Goal: Transaction & Acquisition: Purchase product/service

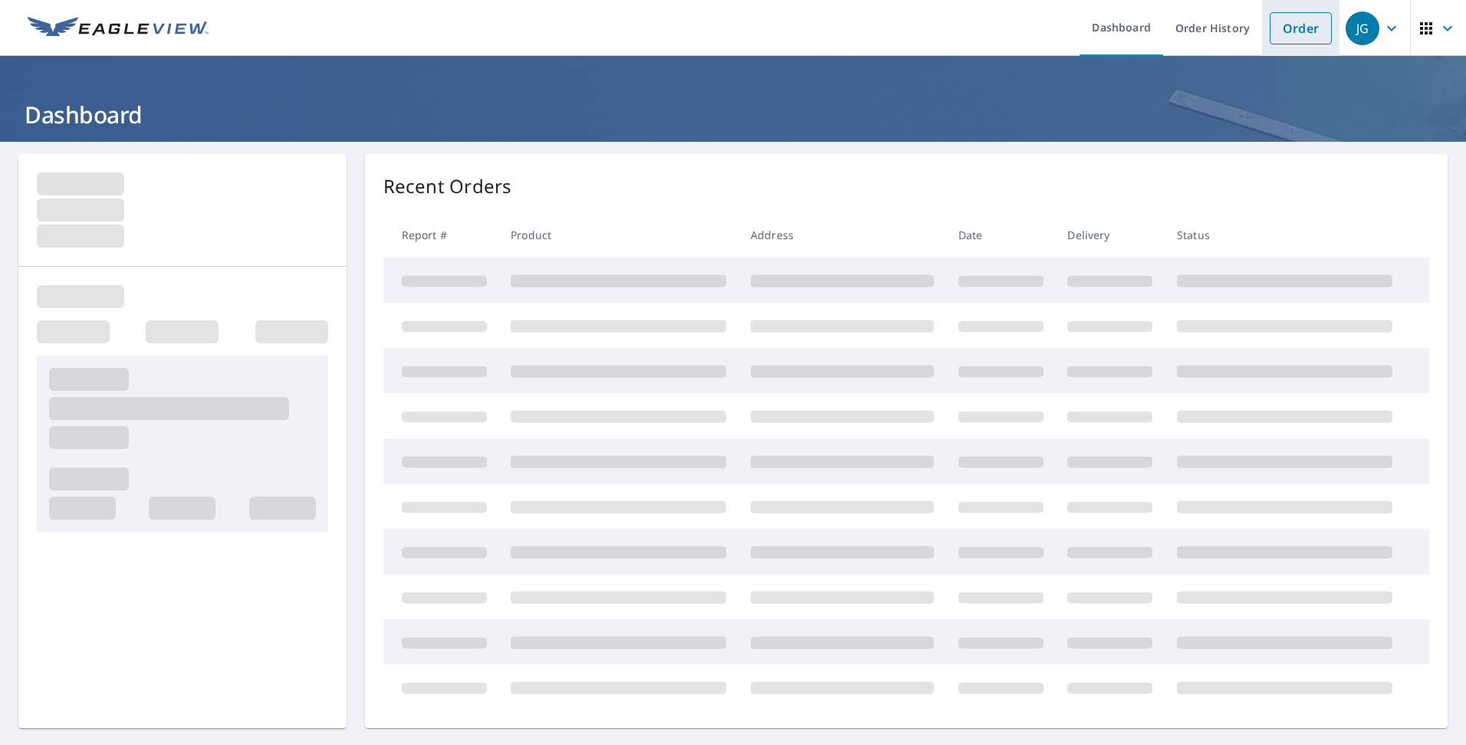
click at [1286, 22] on link "Order" at bounding box center [1301, 28] width 62 height 32
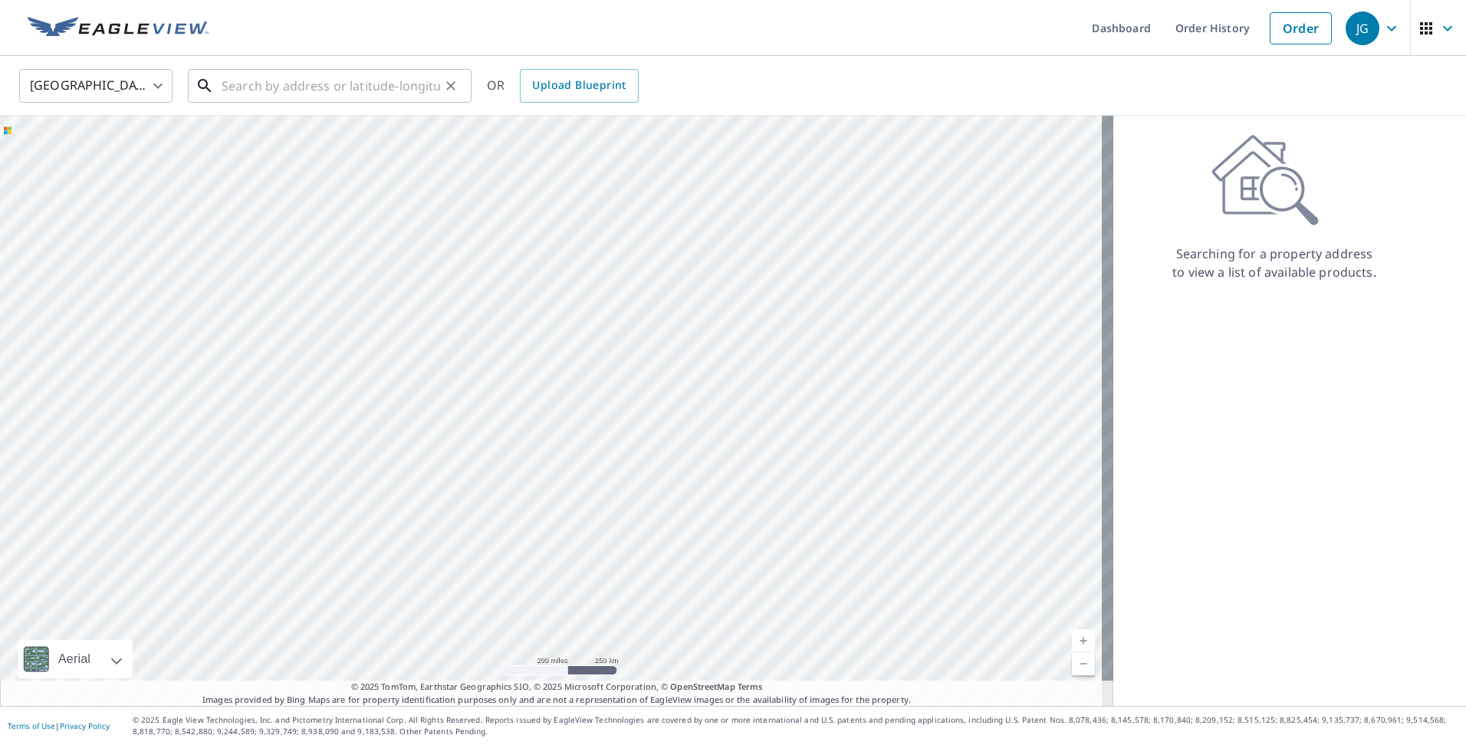
click at [280, 97] on input "text" at bounding box center [331, 85] width 218 height 43
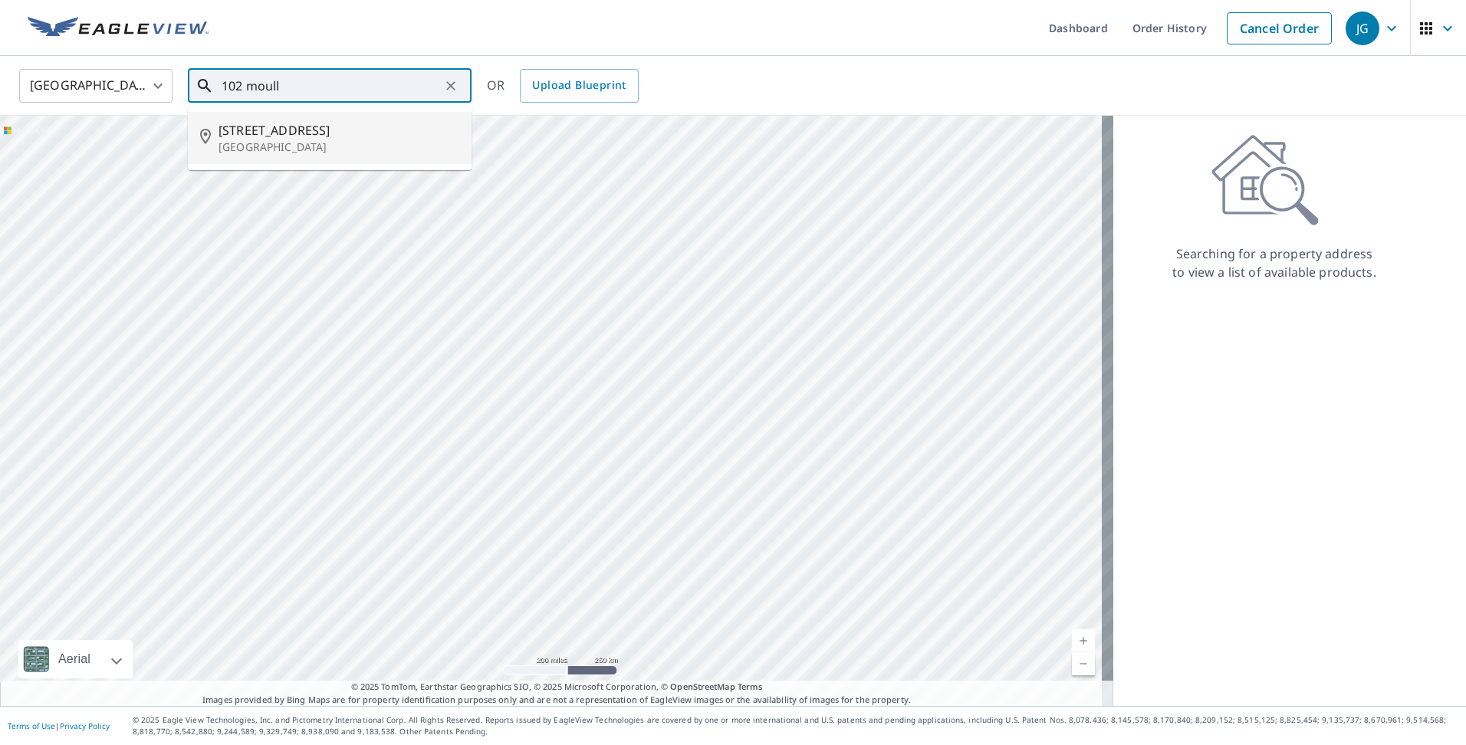
click at [259, 135] on span "[STREET_ADDRESS]" at bounding box center [338, 130] width 241 height 18
type input "[STREET_ADDRESS]"
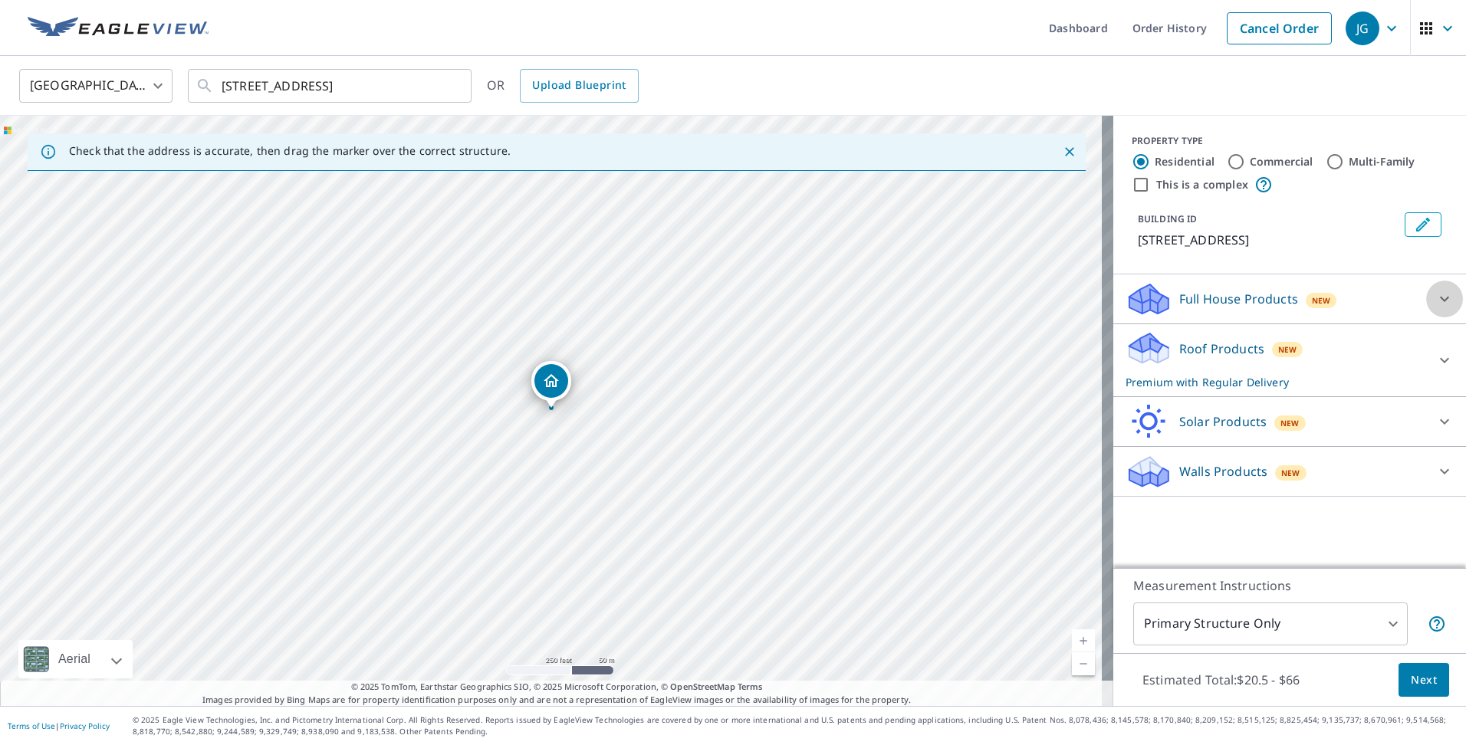
click at [1435, 297] on icon at bounding box center [1444, 299] width 18 height 18
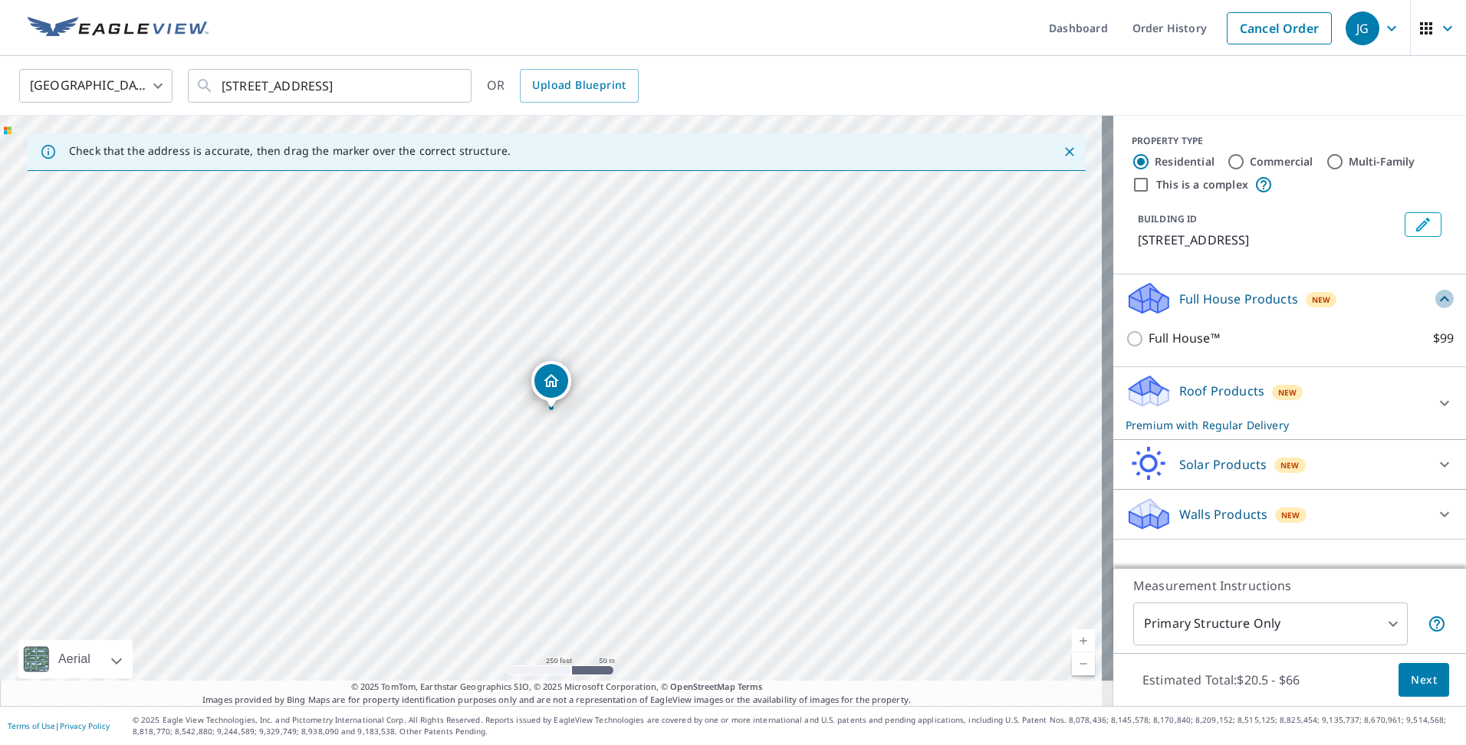
click at [1435, 303] on icon at bounding box center [1444, 299] width 18 height 18
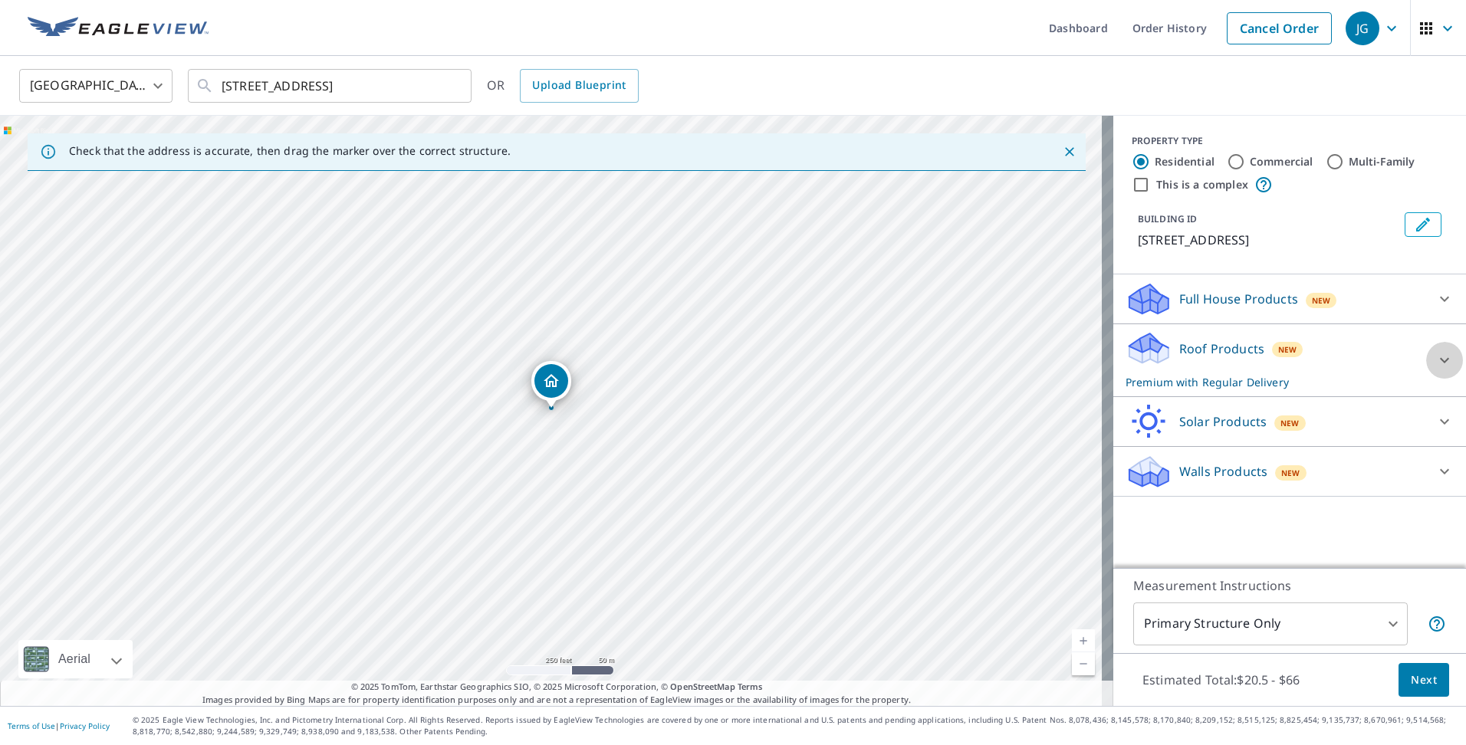
click at [1436, 361] on icon at bounding box center [1444, 360] width 18 height 18
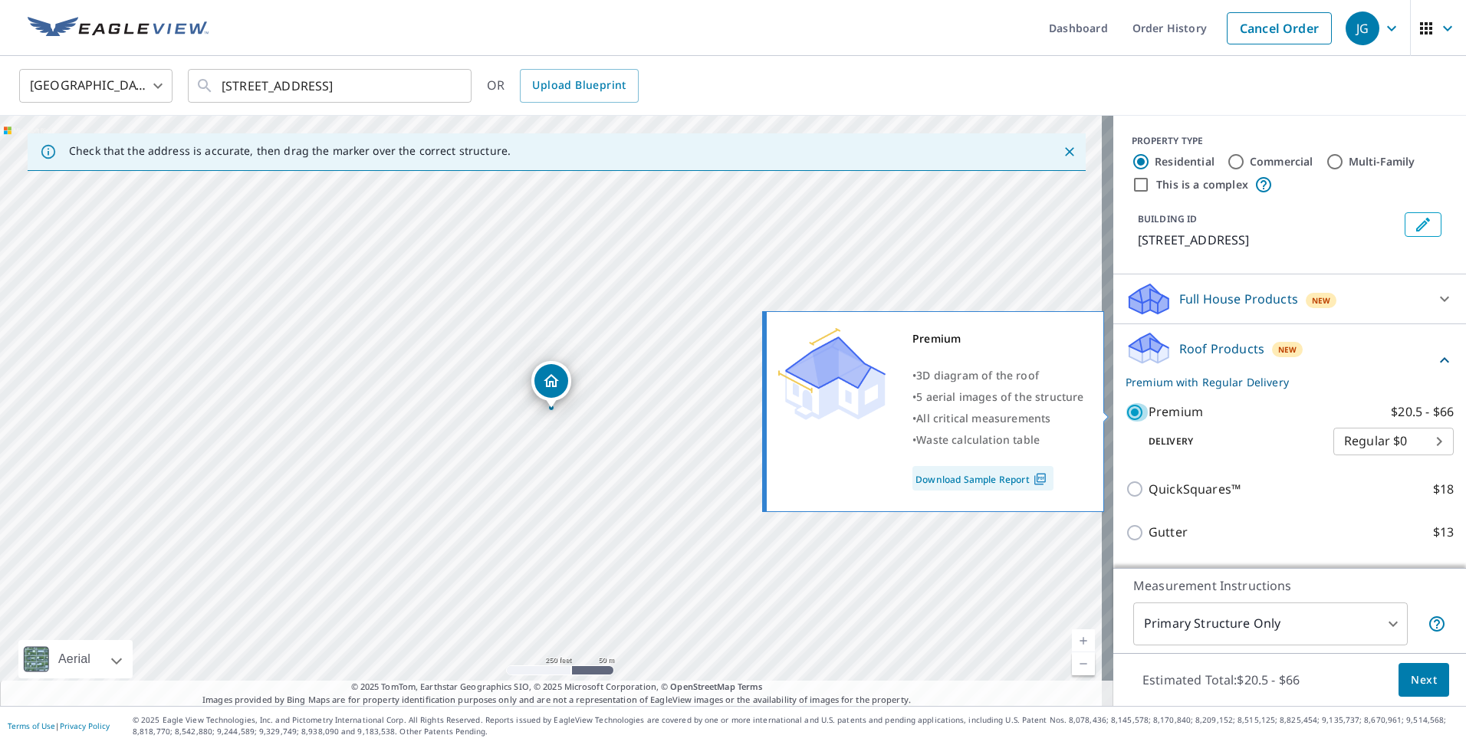
click at [1125, 409] on input "Premium $20.5 - $66" at bounding box center [1136, 412] width 23 height 18
checkbox input "false"
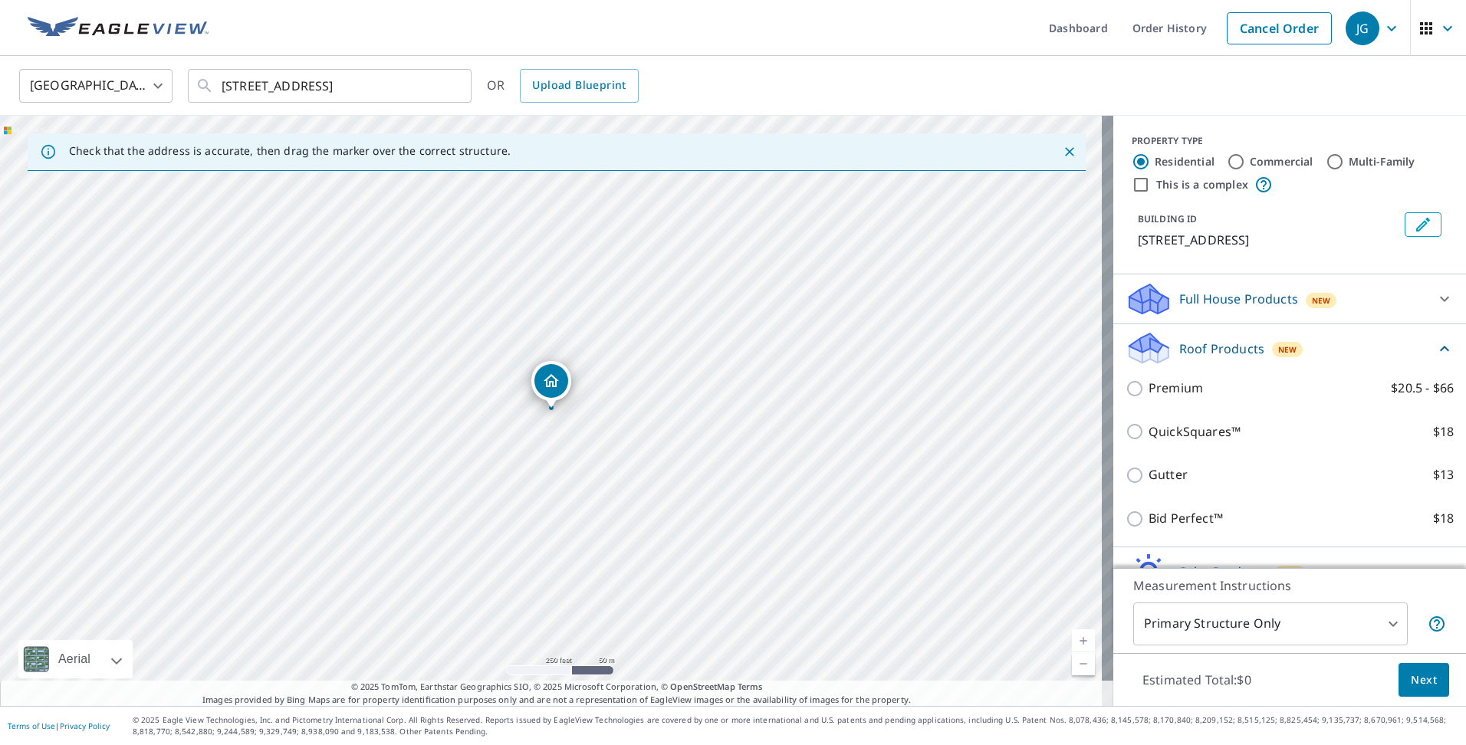
scroll to position [79, 0]
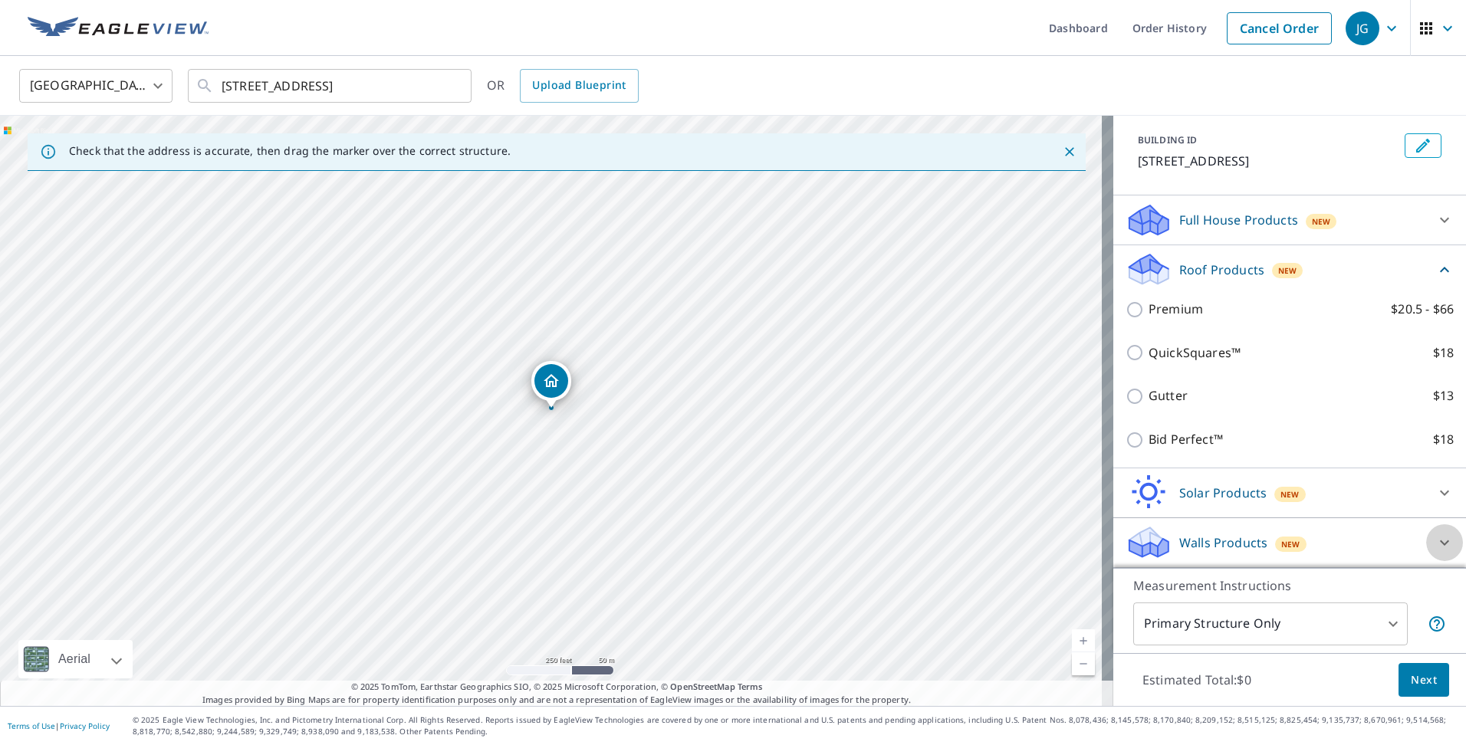
click at [1440, 541] on icon at bounding box center [1444, 542] width 9 height 5
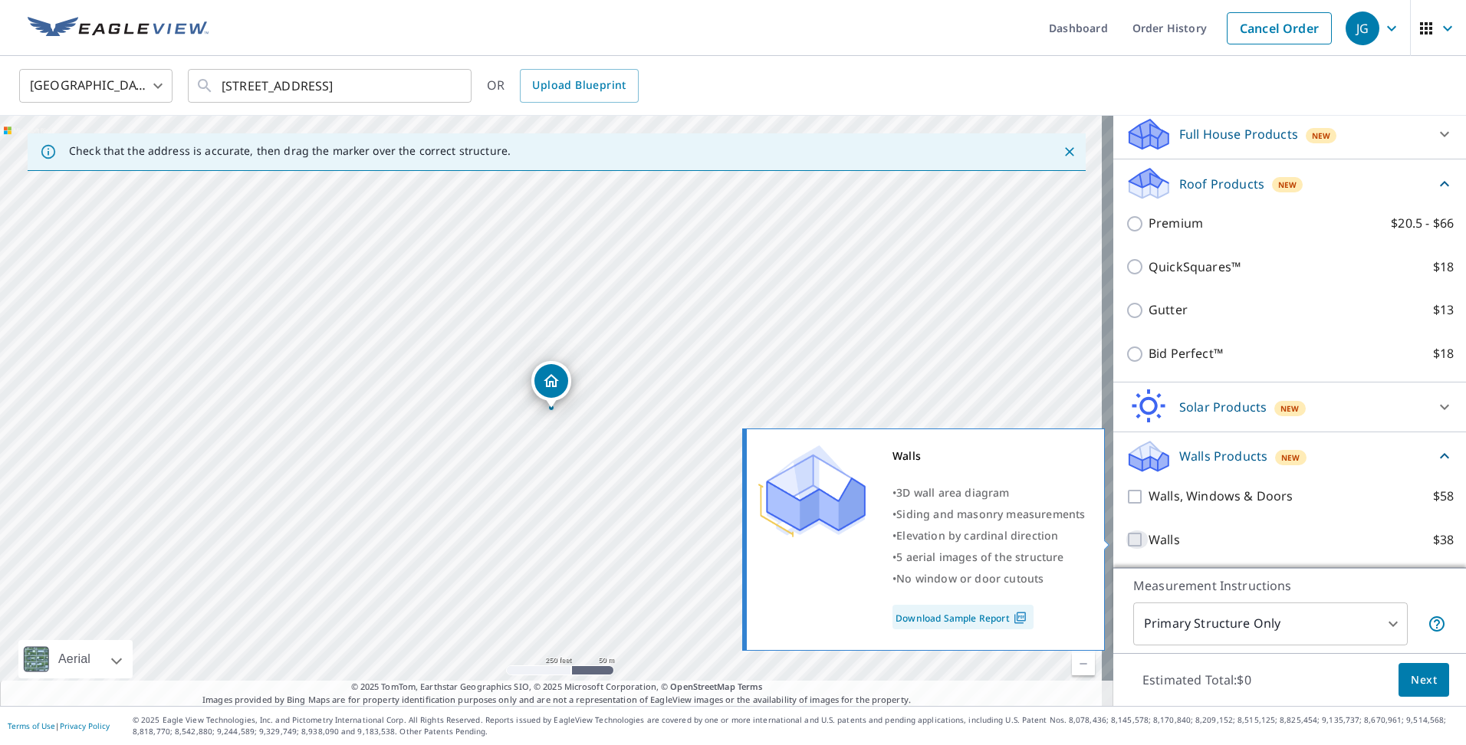
click at [1125, 540] on input "Walls $38" at bounding box center [1136, 539] width 23 height 18
checkbox input "true"
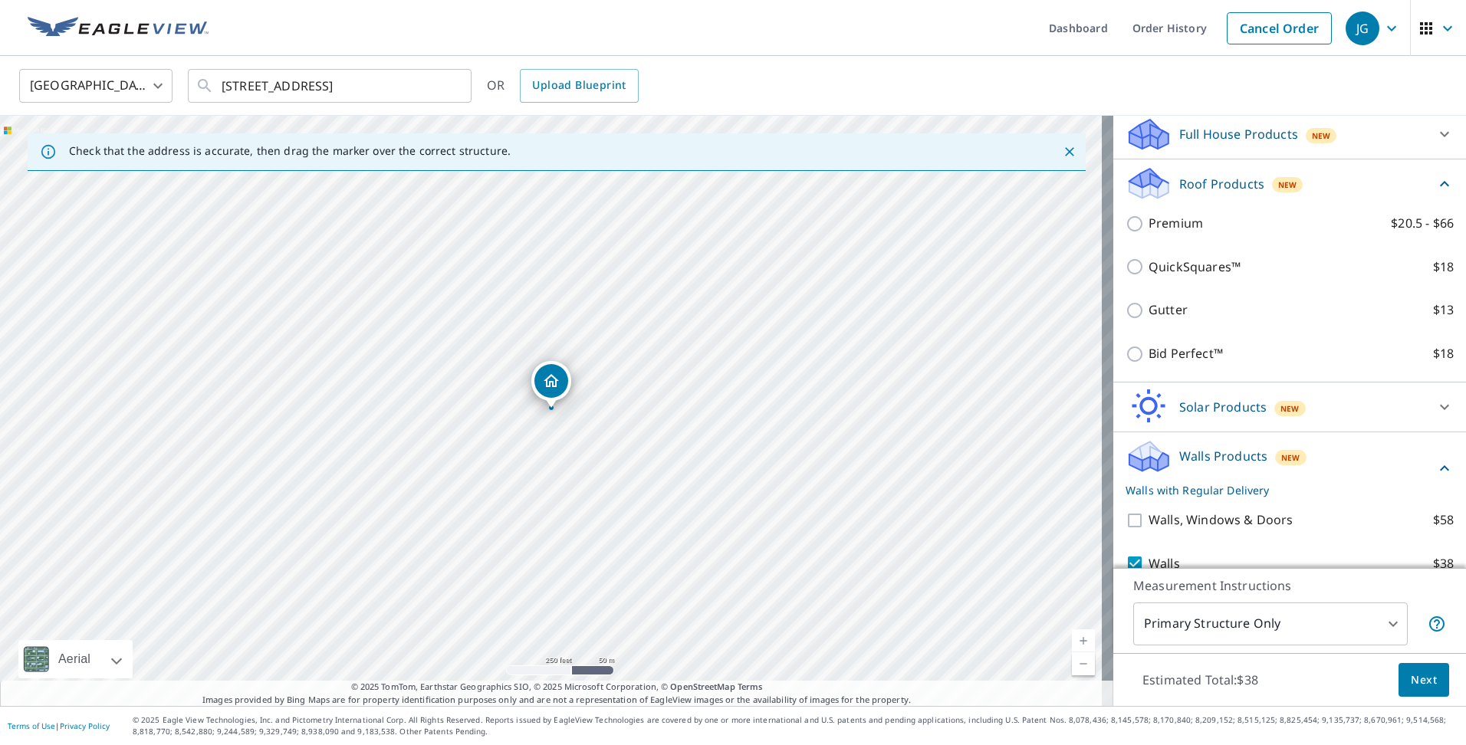
click at [1411, 680] on span "Next" at bounding box center [1424, 680] width 26 height 19
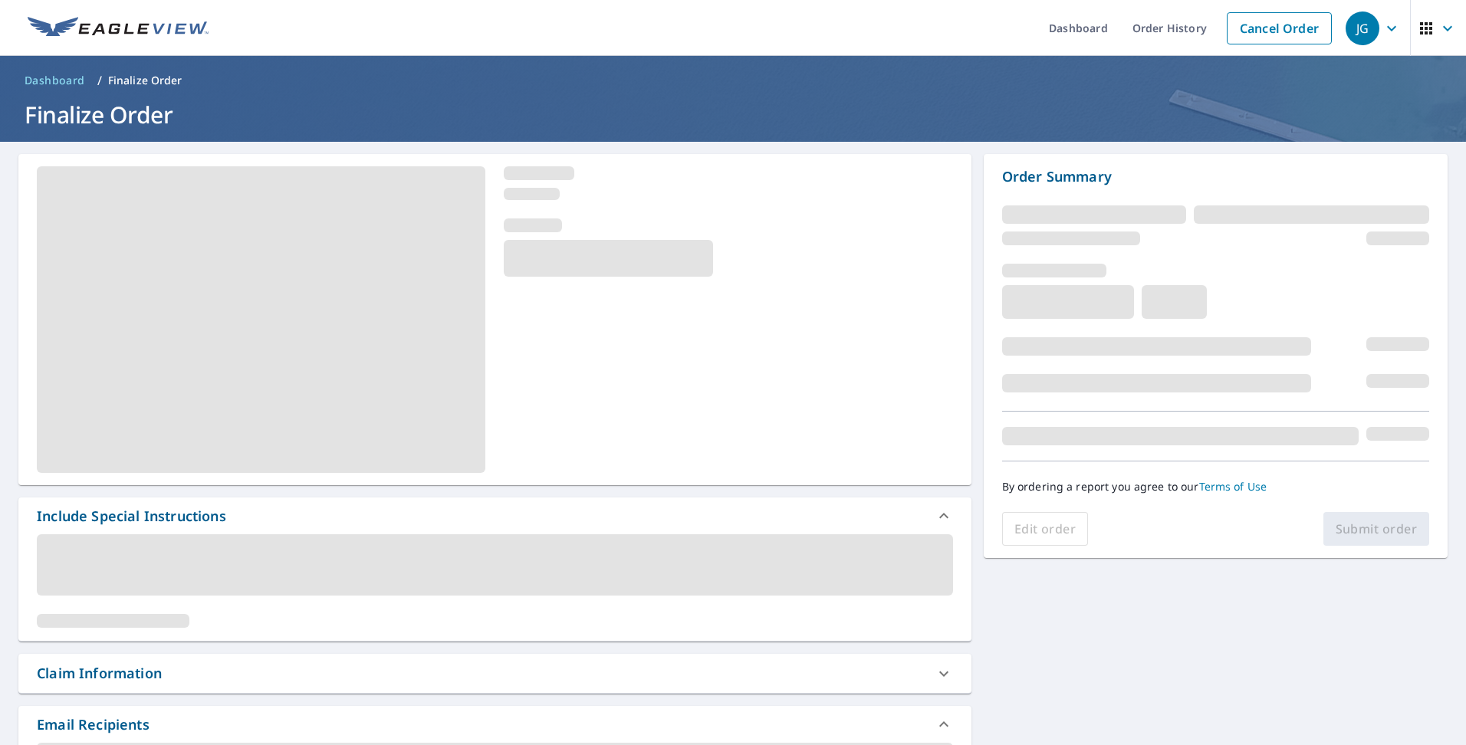
scroll to position [153, 0]
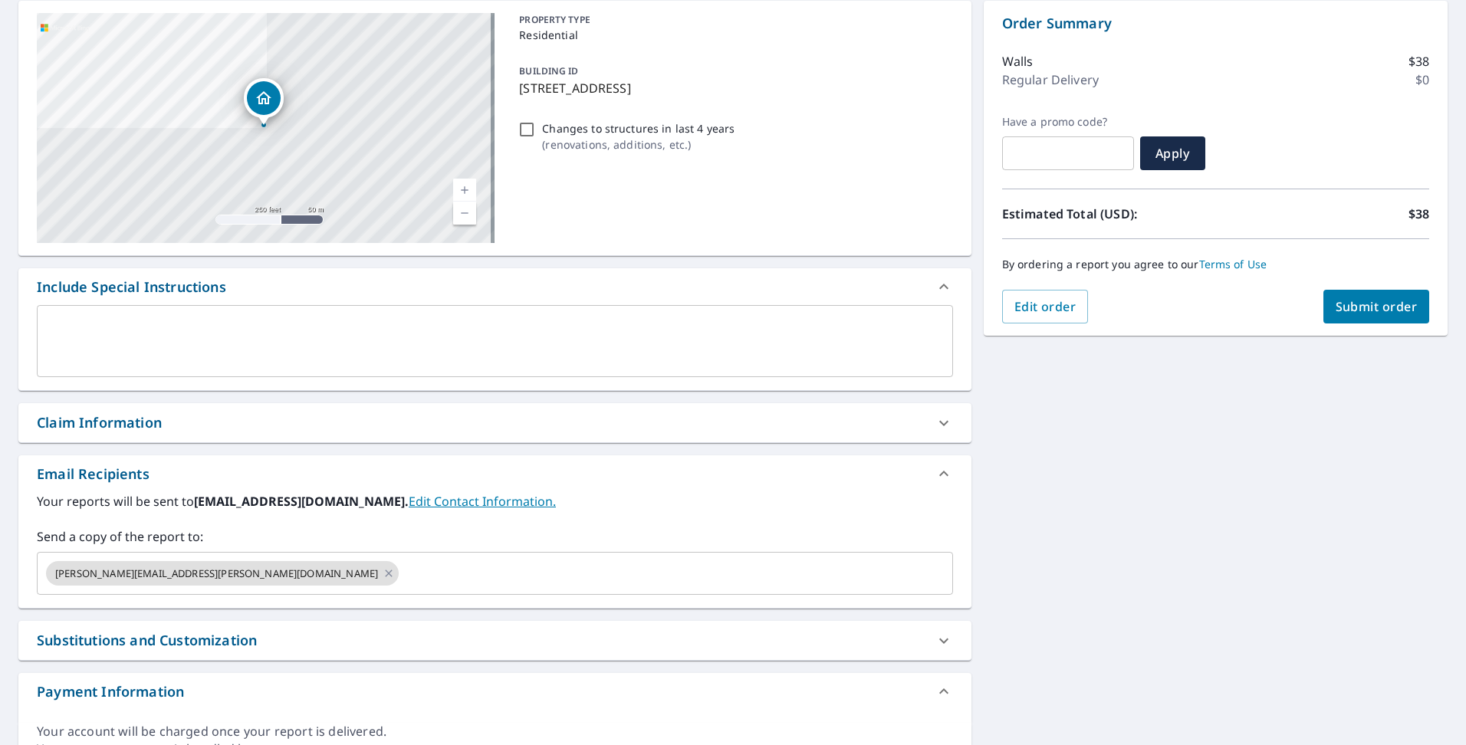
click at [161, 530] on label "Send a copy of the report to:" at bounding box center [495, 536] width 916 height 18
click at [153, 425] on div "Claim Information" at bounding box center [99, 422] width 125 height 21
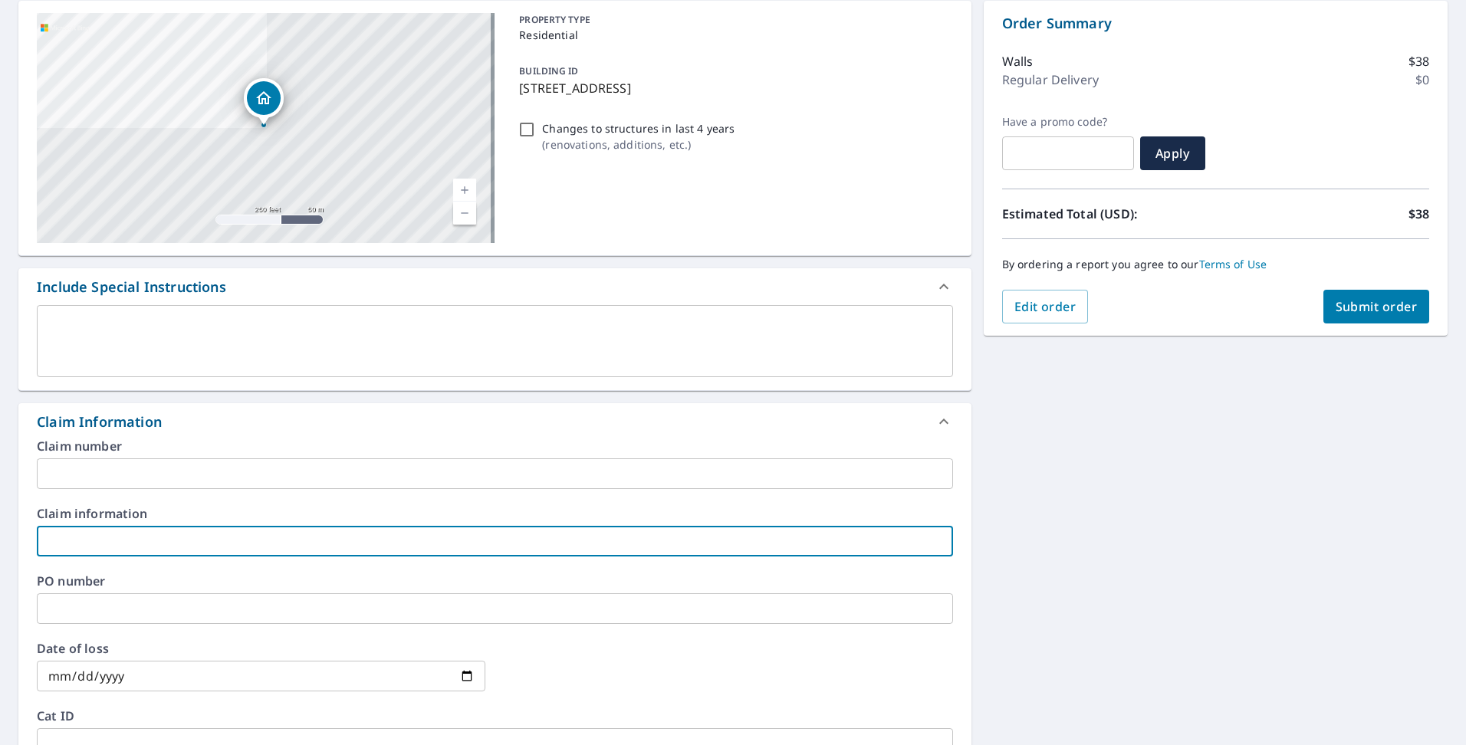
click at [150, 538] on input "text" at bounding box center [495, 541] width 916 height 31
type input "Eagleview"
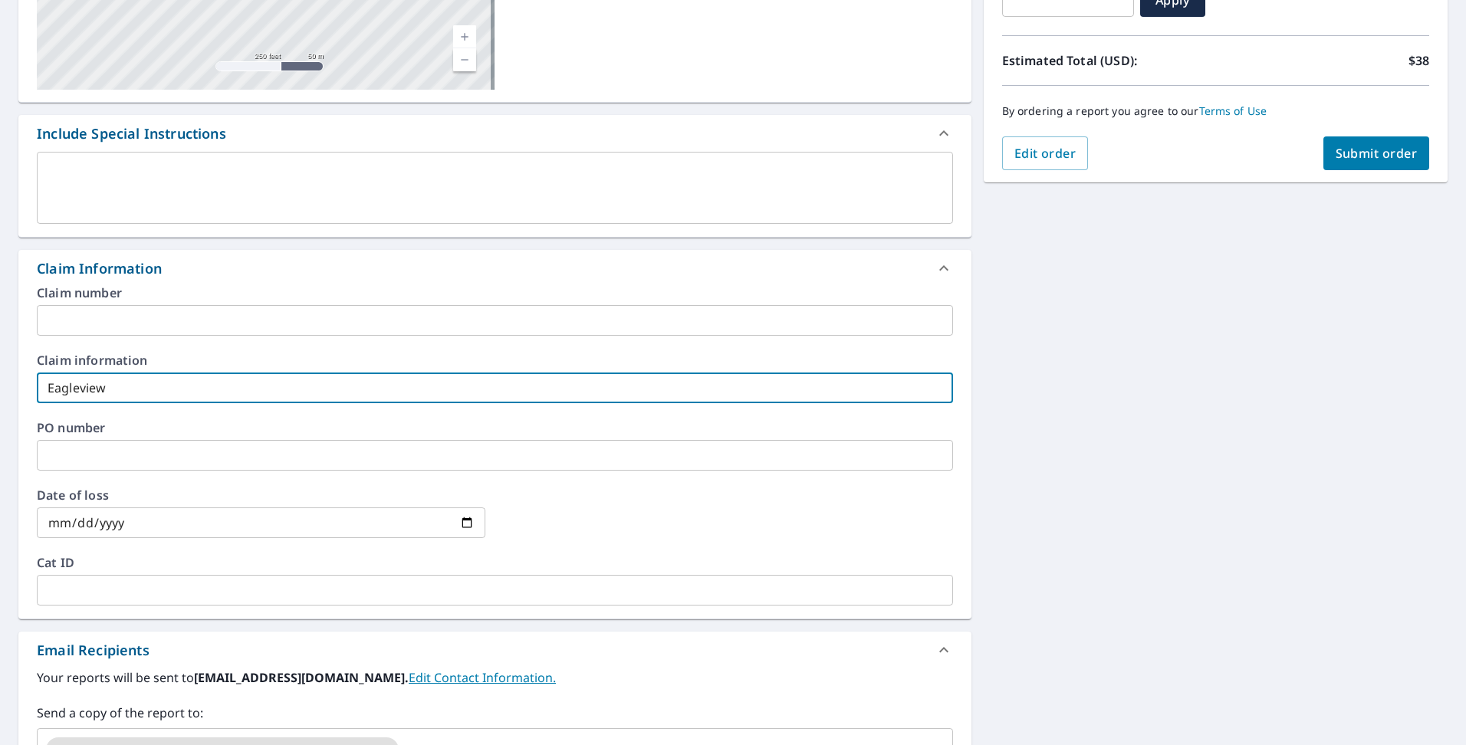
scroll to position [383, 0]
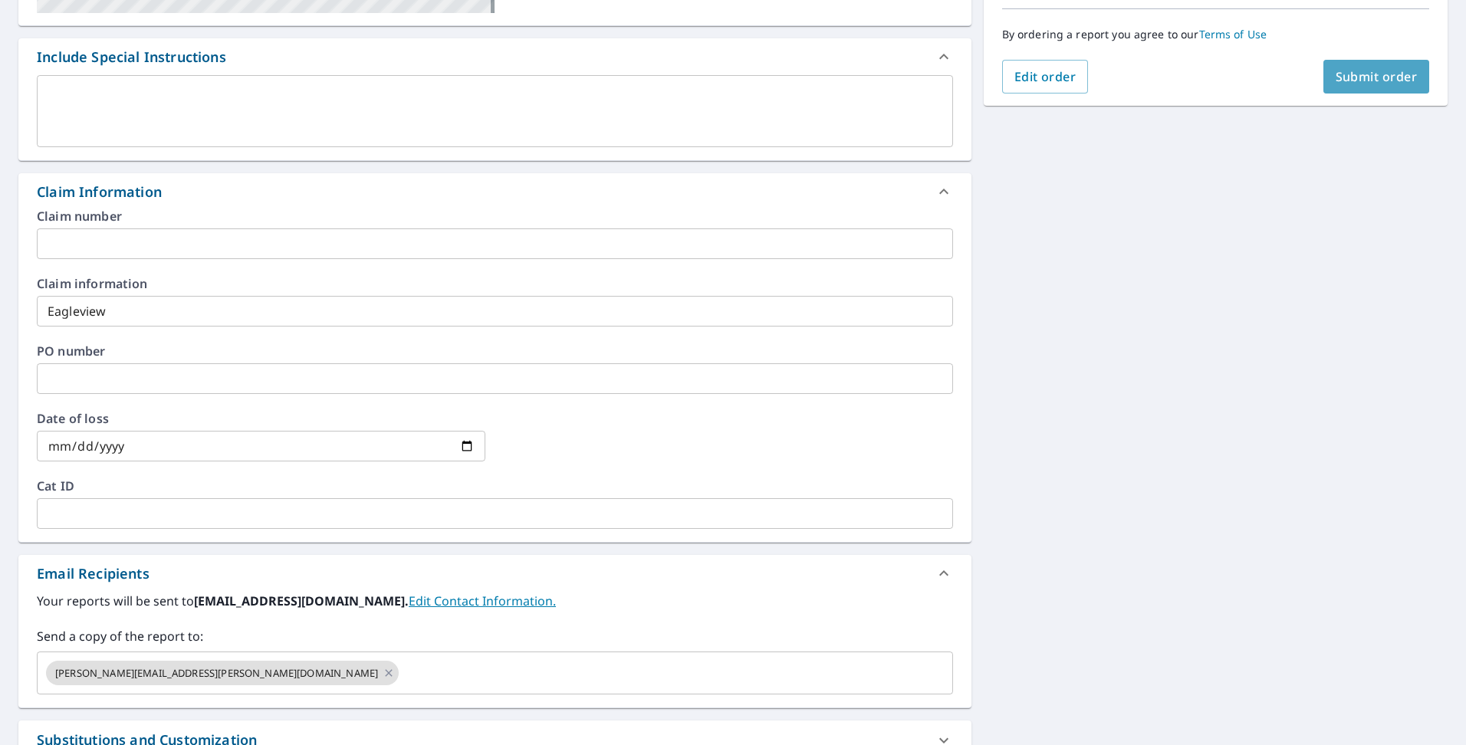
click at [1344, 82] on span "Submit order" at bounding box center [1376, 76] width 82 height 17
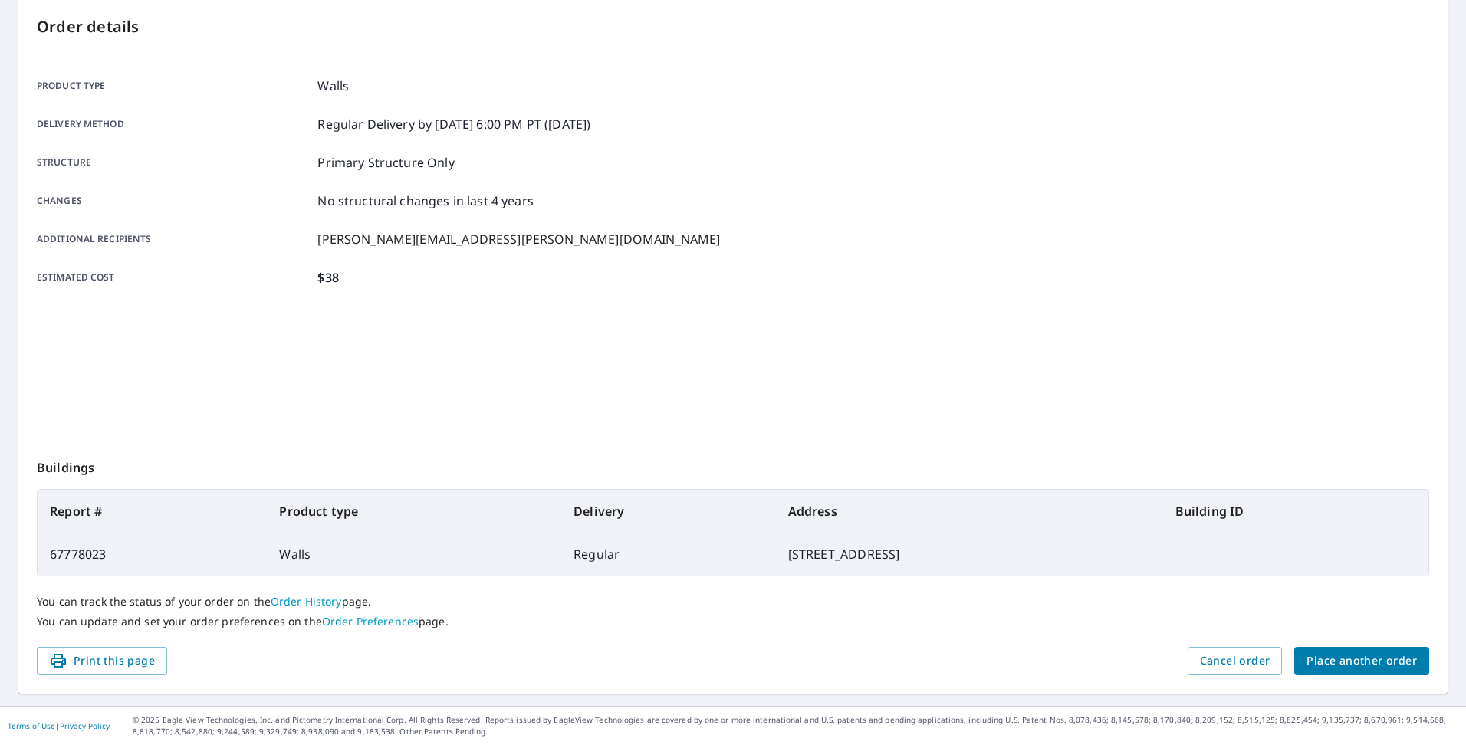
scroll to position [157, 0]
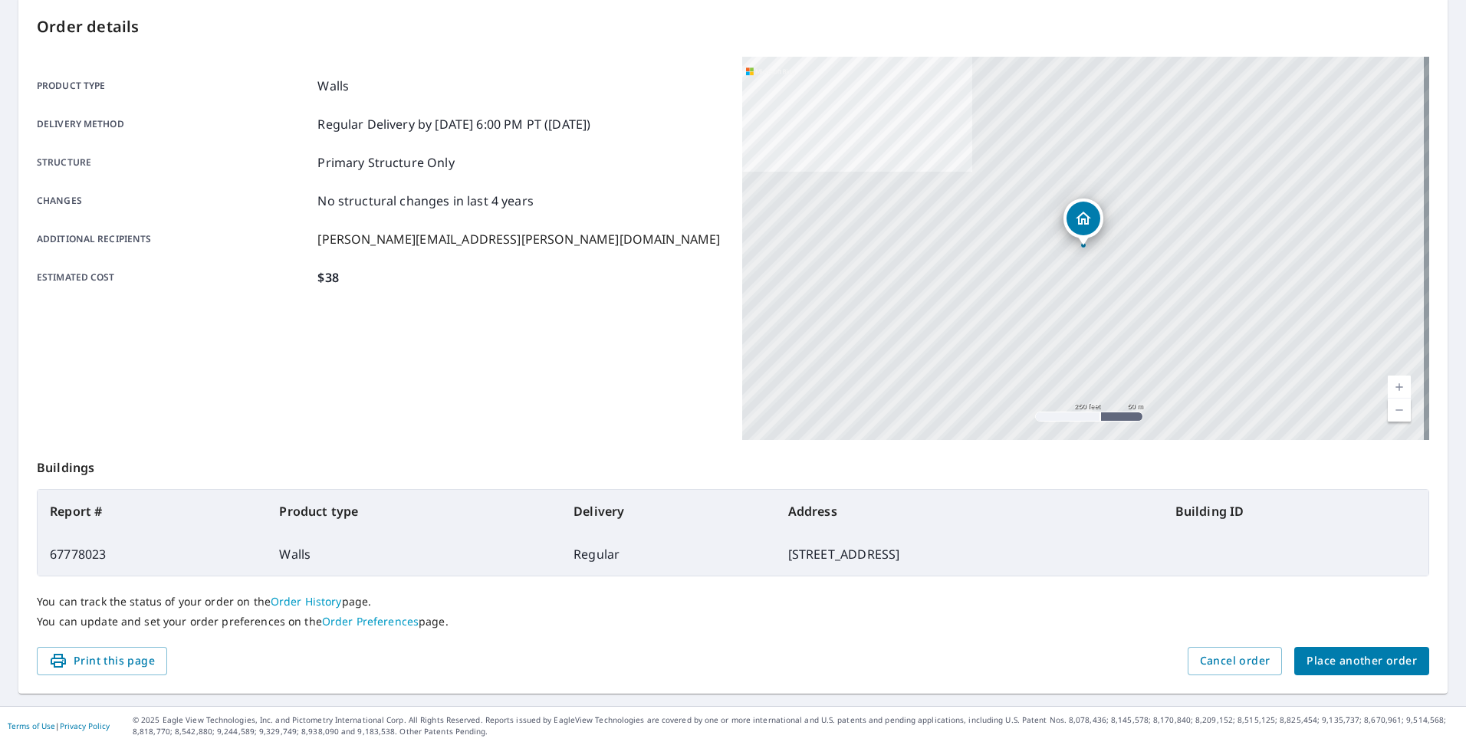
click at [1336, 659] on span "Place another order" at bounding box center [1361, 661] width 110 height 19
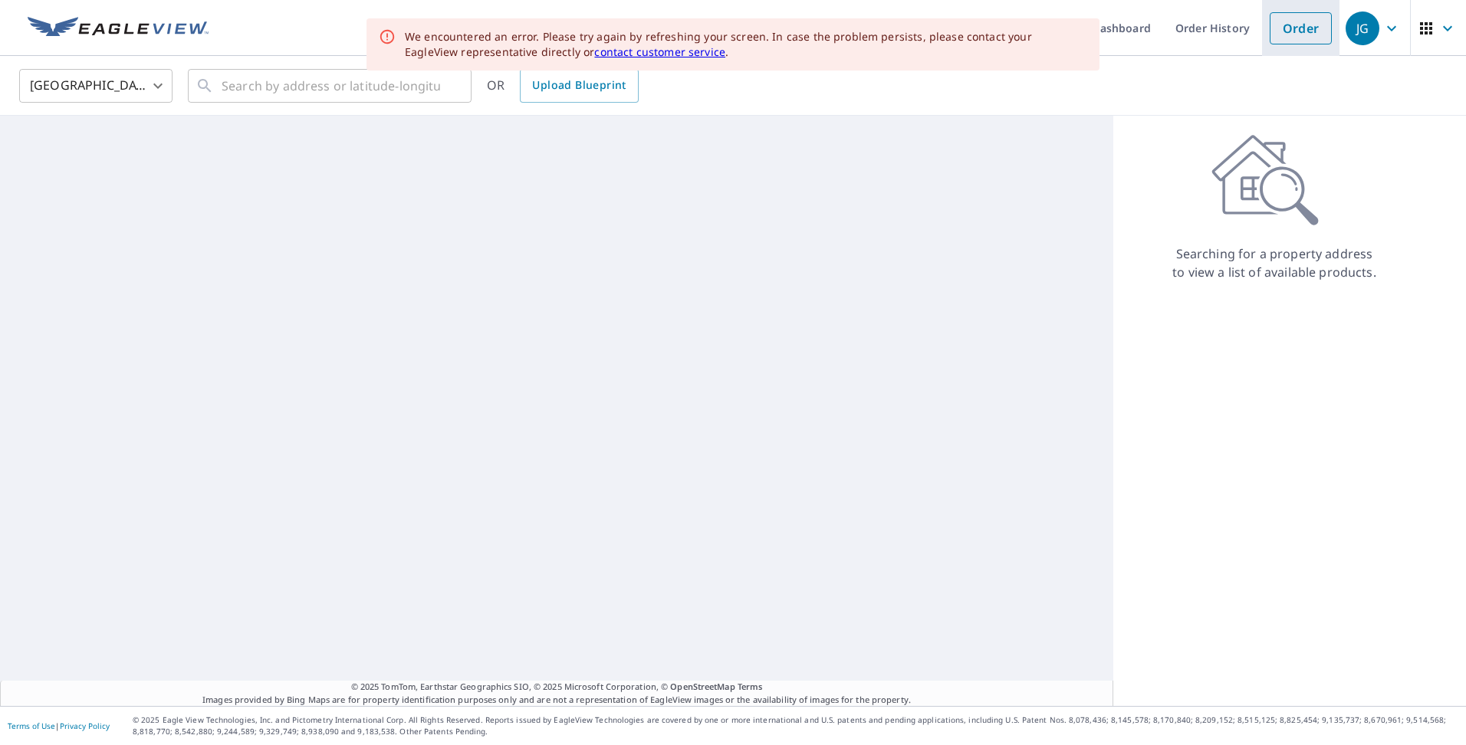
click at [1291, 36] on link "Order" at bounding box center [1301, 28] width 62 height 32
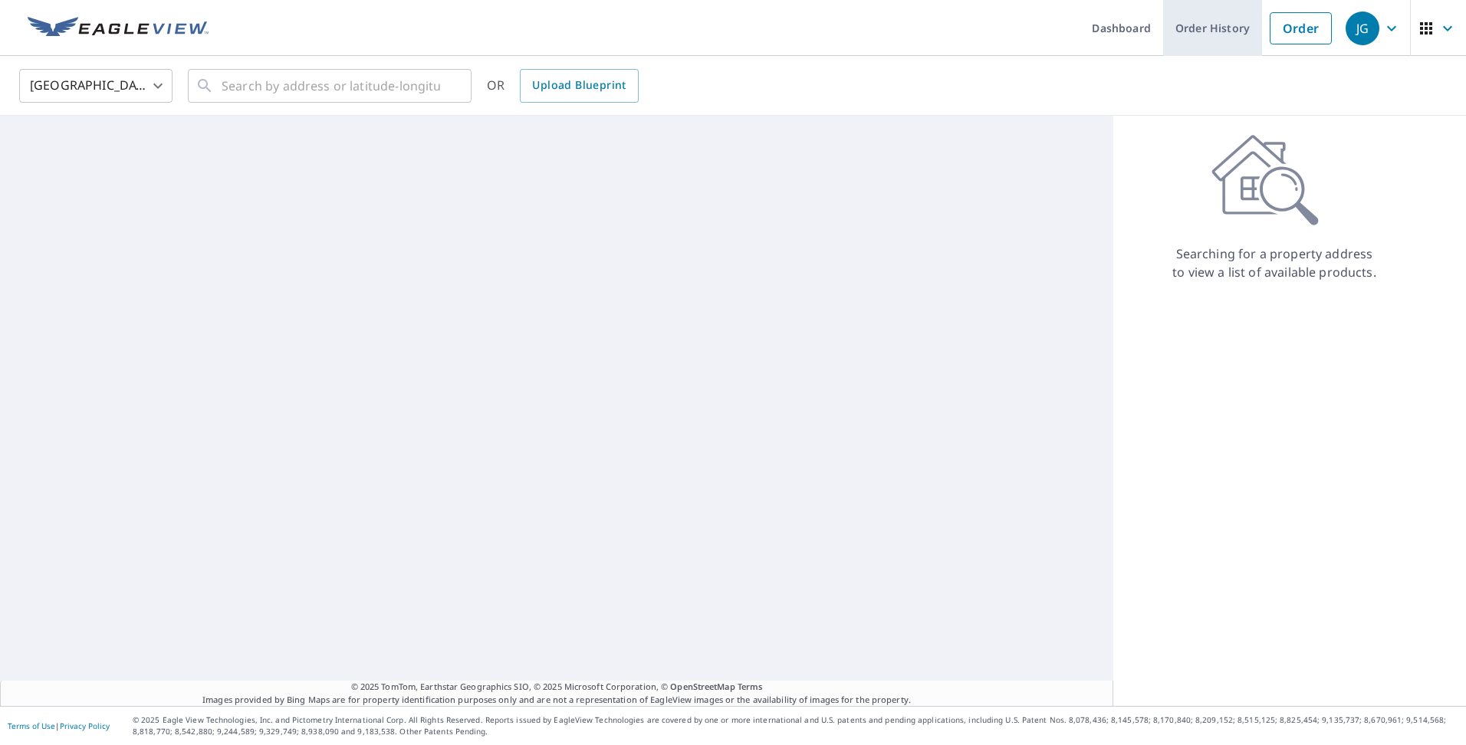
click at [1219, 29] on link "Order History" at bounding box center [1212, 28] width 99 height 56
